Goal: Transaction & Acquisition: Purchase product/service

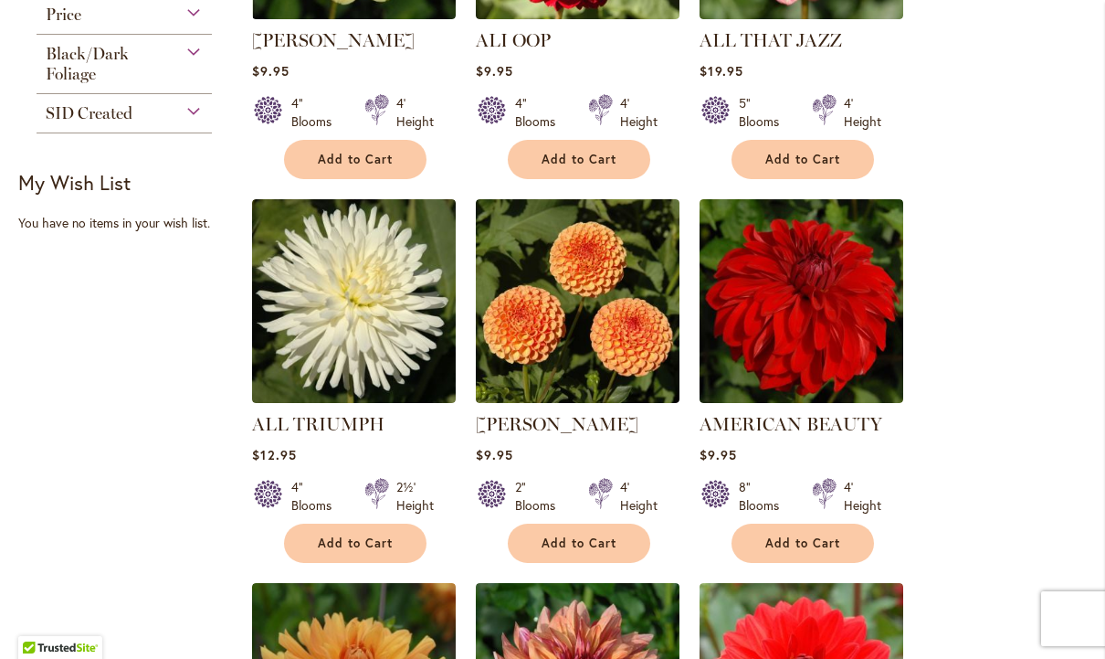
scroll to position [986, 0]
click at [182, 65] on div "Black/Dark Foliage" at bounding box center [124, 59] width 175 height 49
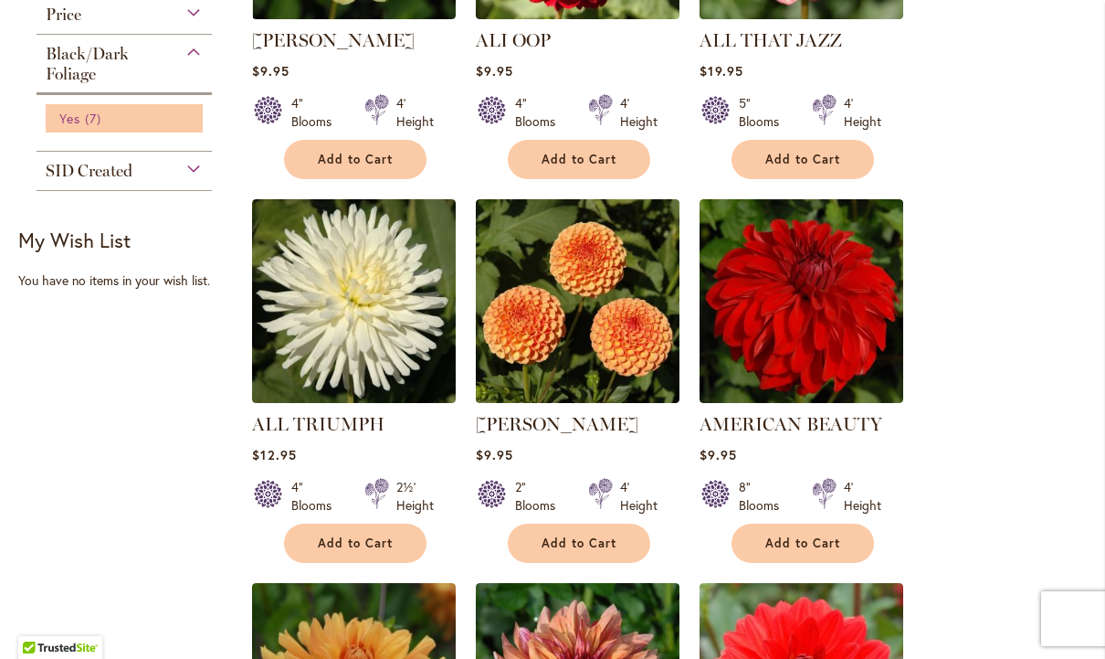
click at [63, 120] on span "Yes" at bounding box center [69, 118] width 21 height 17
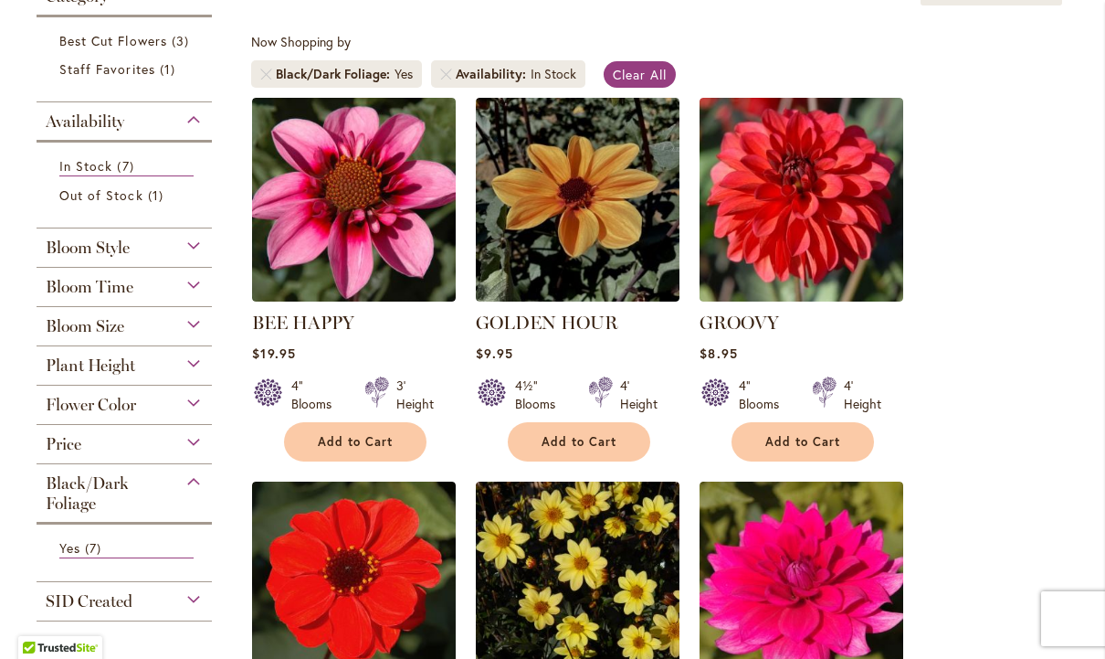
scroll to position [329, 0]
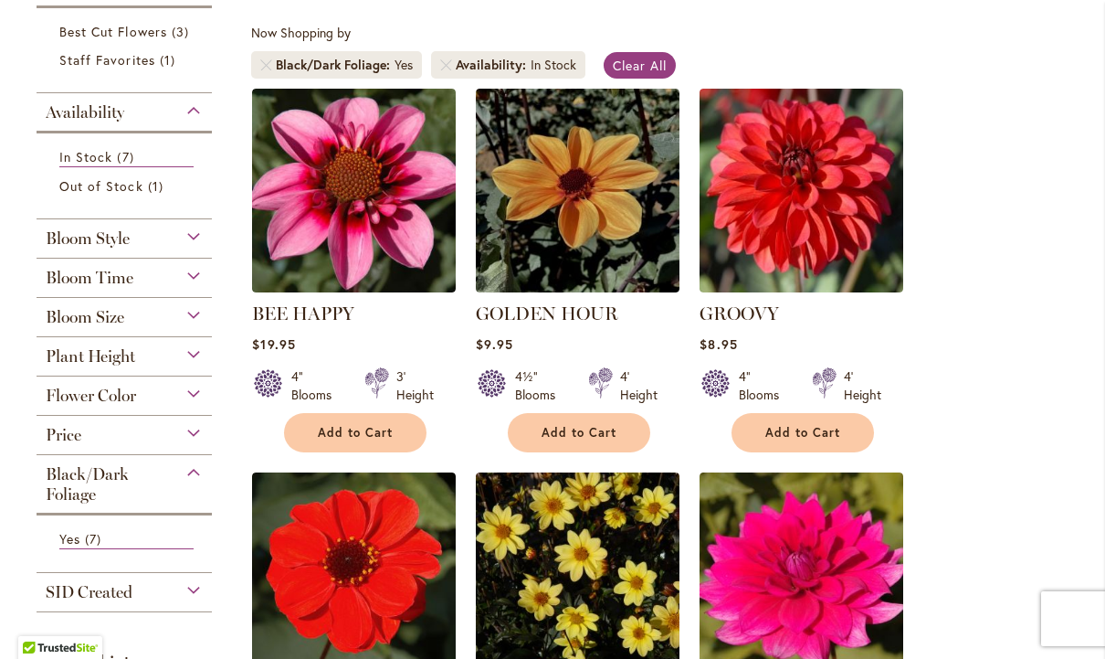
click at [195, 366] on div "Plant Height" at bounding box center [124, 351] width 175 height 29
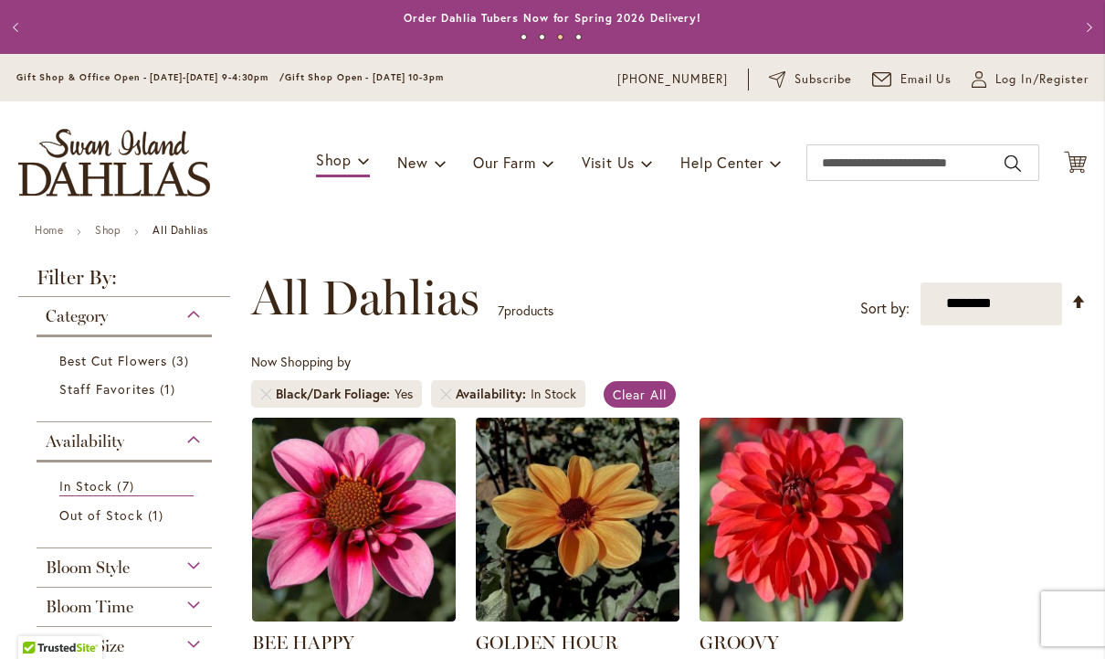
scroll to position [0, 0]
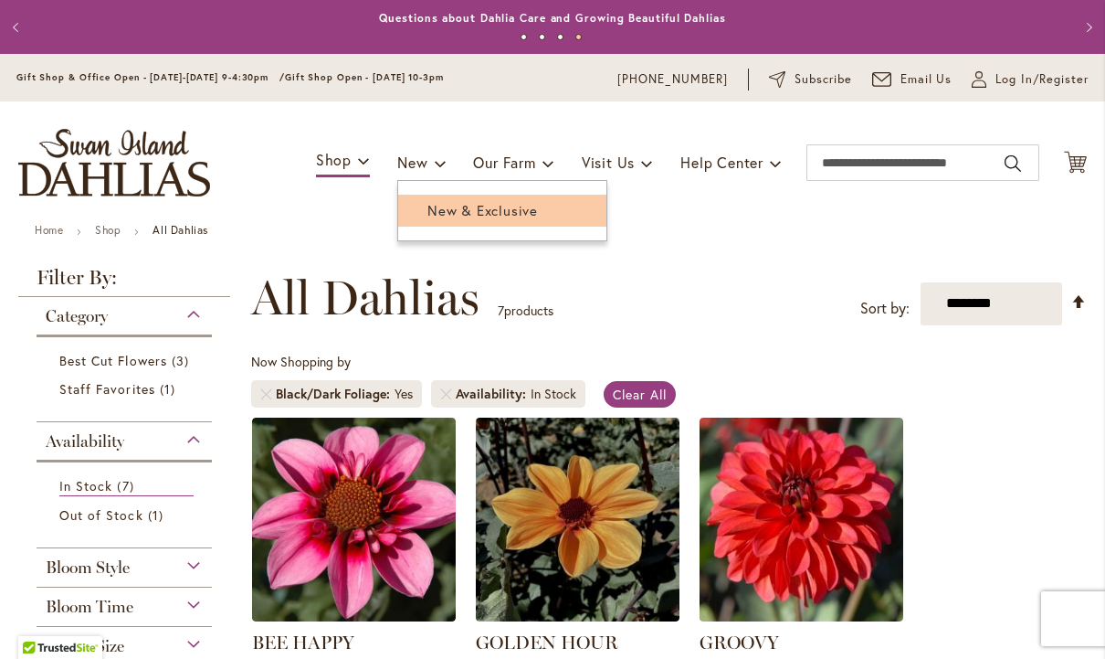
click at [513, 204] on span "New & Exclusive" at bounding box center [482, 210] width 111 height 18
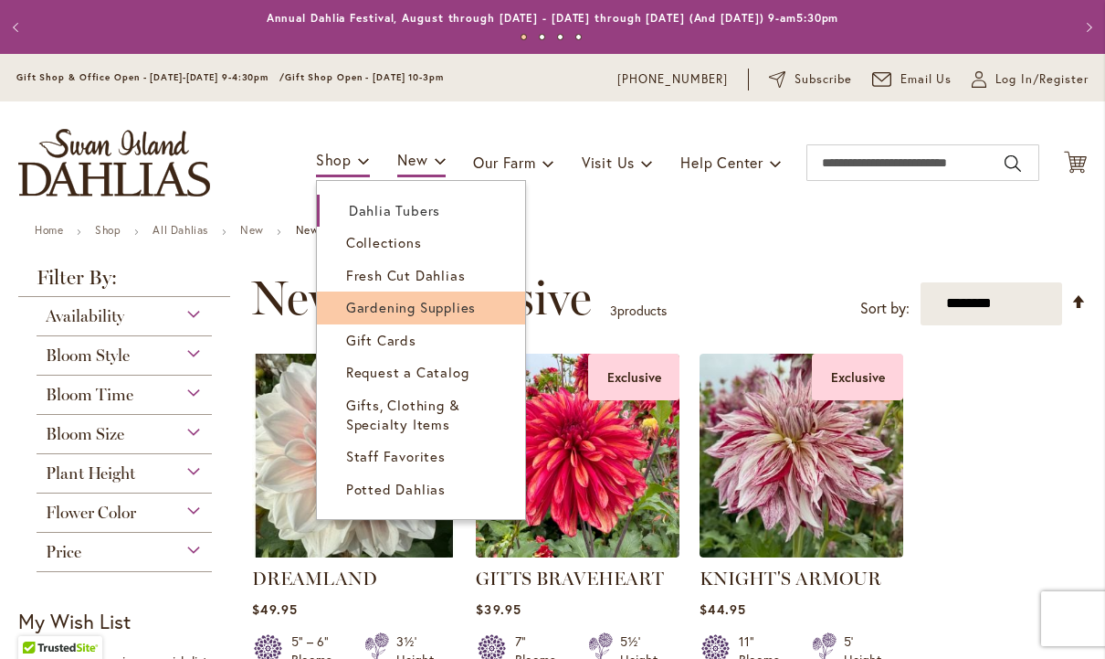
click at [448, 310] on span "Gardening Supplies" at bounding box center [411, 307] width 130 height 18
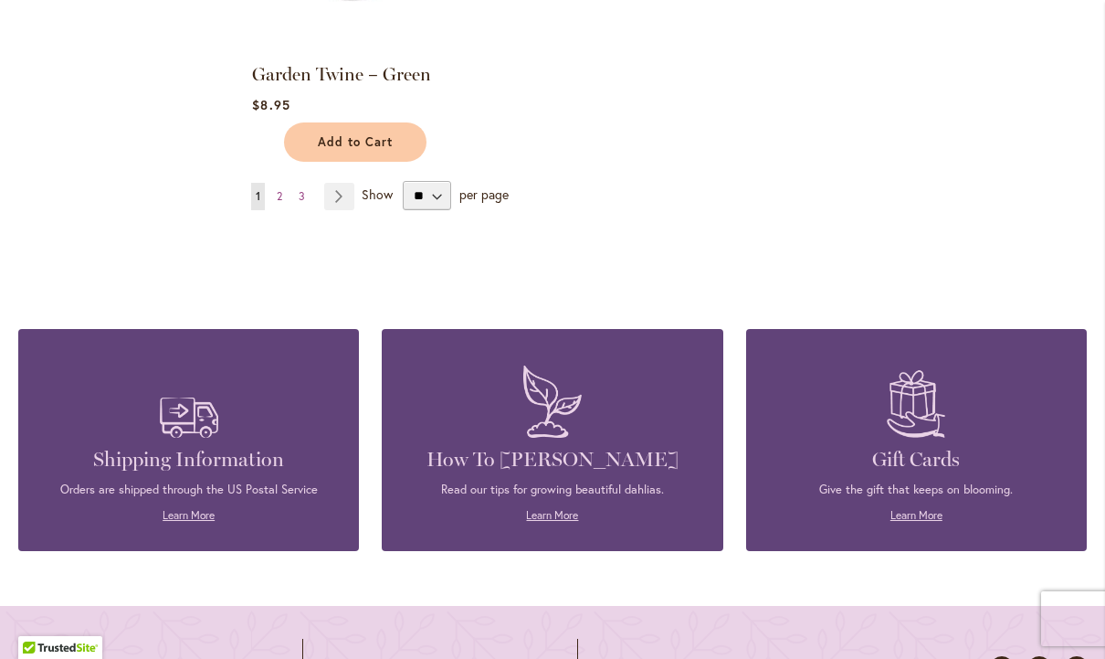
scroll to position [2297, 0]
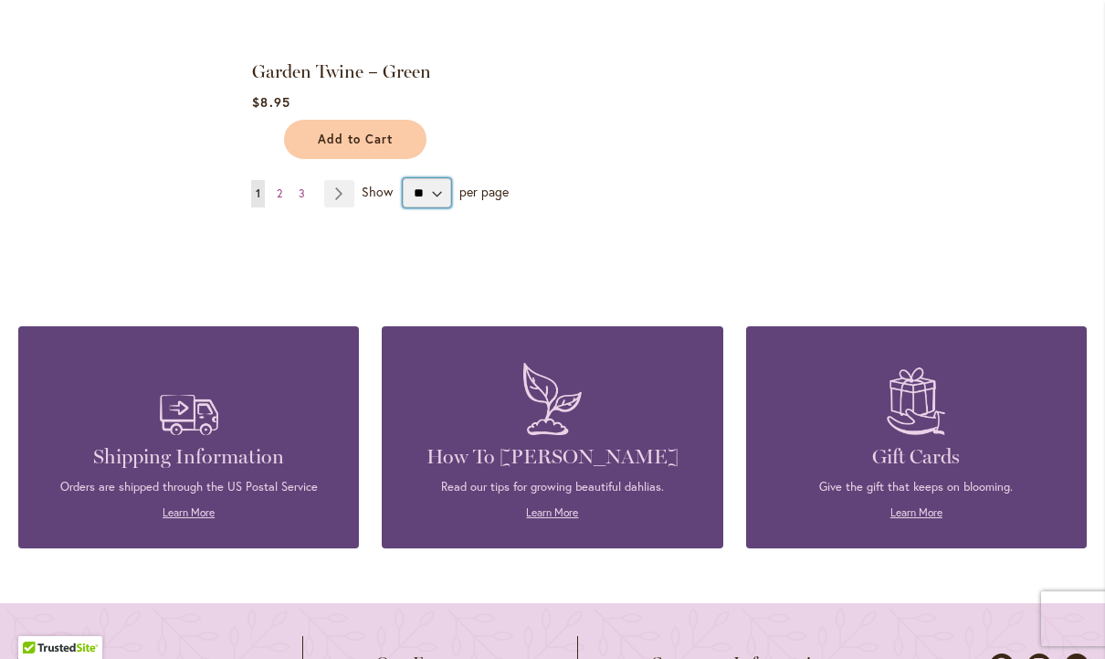
click at [439, 198] on select "** ** ** **" at bounding box center [427, 192] width 48 height 29
select select "**"
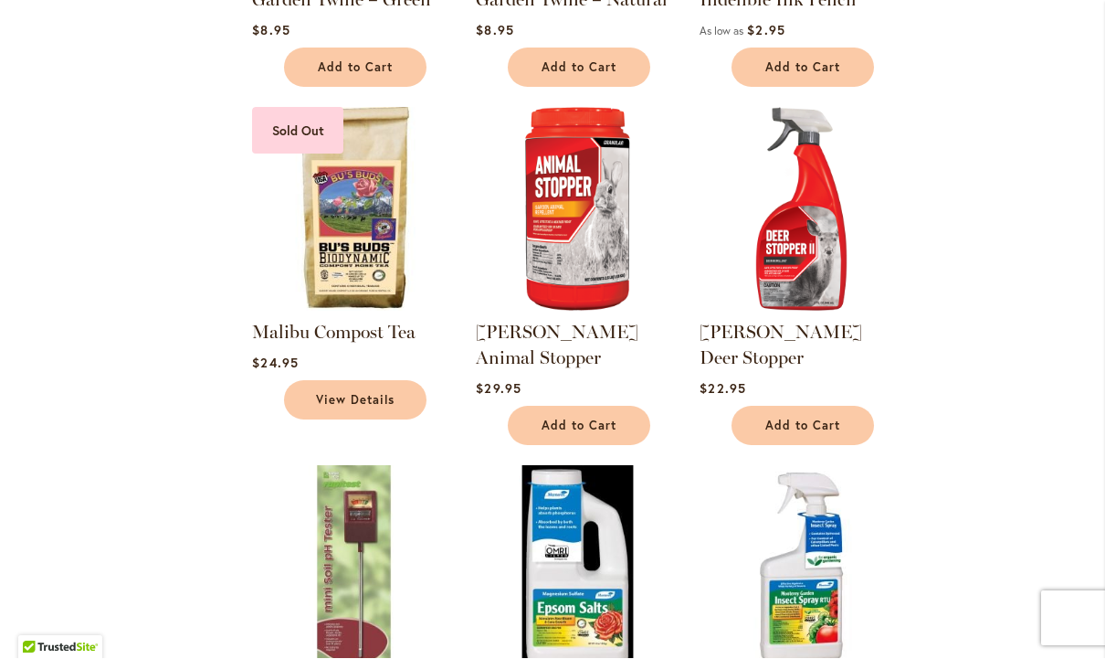
scroll to position [2365, 0]
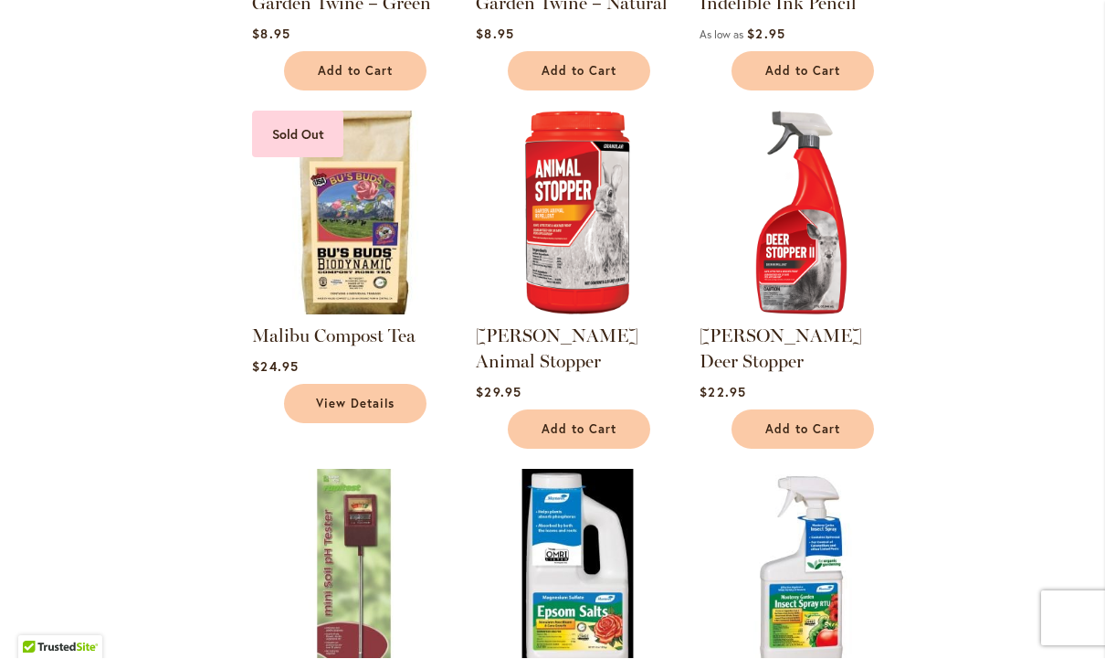
click at [337, 206] on img at bounding box center [355, 213] width 214 height 214
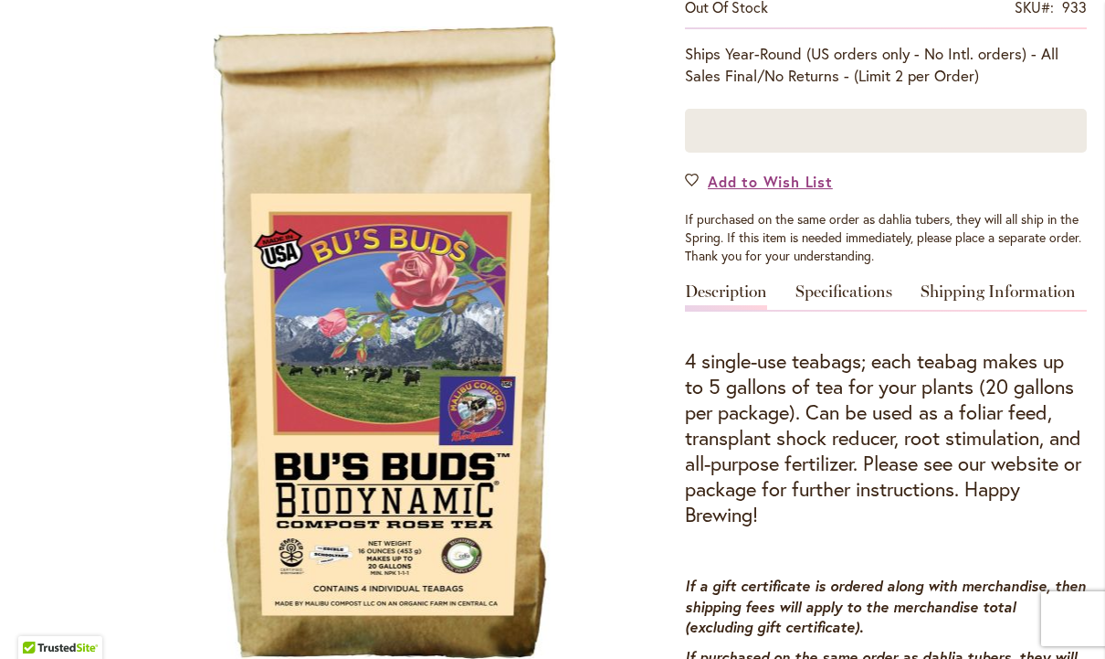
scroll to position [426, 0]
